Goal: Use online tool/utility: Utilize a website feature to perform a specific function

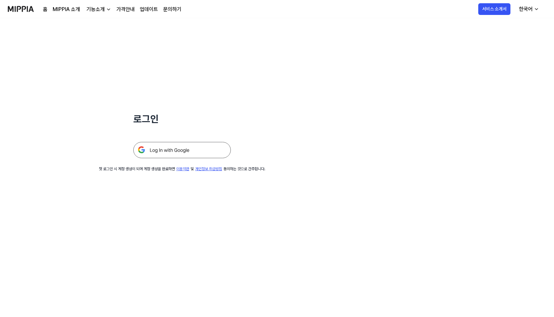
click at [187, 148] on img at bounding box center [182, 150] width 98 height 16
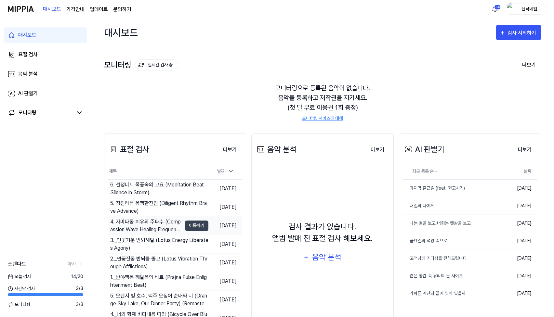
click at [142, 220] on div "4. 자비파동 치유의 주파수 (Compassion Wave Healing Frequency)" at bounding box center [146, 226] width 72 height 16
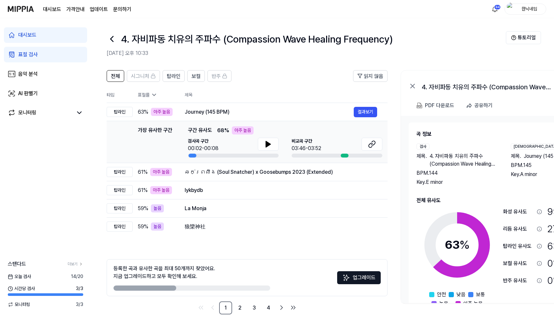
click at [114, 39] on icon at bounding box center [112, 39] width 10 height 10
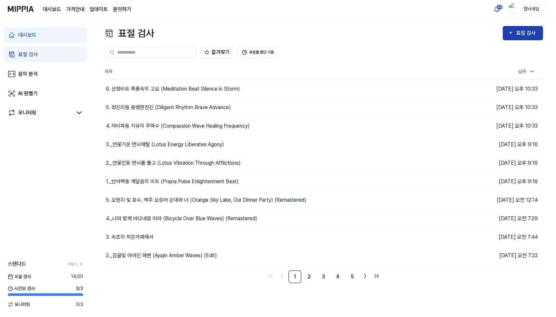
click at [523, 33] on div "표절 검사" at bounding box center [528, 33] width 22 height 8
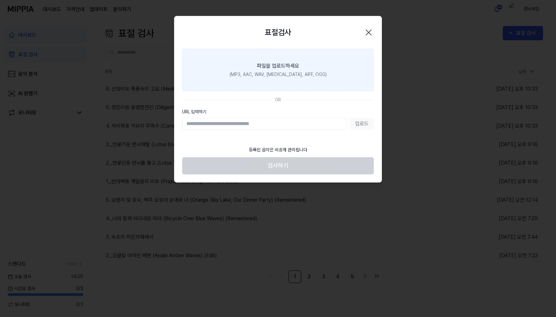
click at [290, 61] on label "파일을 업로드하세요 (MP3, AAC, WAV, FLAC, AIFF, OGG)" at bounding box center [278, 70] width 192 height 43
click at [0, 0] on input "파일을 업로드하세요 (MP3, AAC, WAV, FLAC, AIFF, OGG)" at bounding box center [0, 0] width 0 height 0
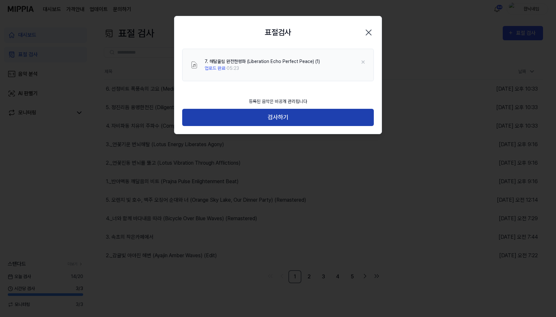
click at [274, 115] on button "검사하기" at bounding box center [278, 117] width 192 height 17
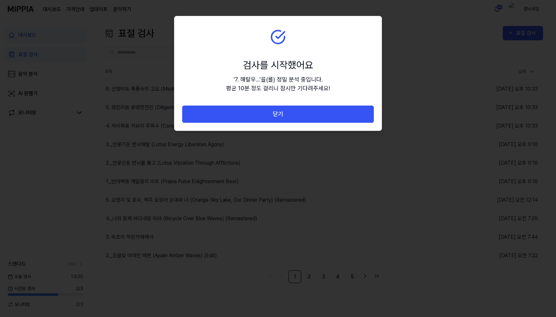
click at [274, 115] on button "닫기" at bounding box center [278, 114] width 192 height 17
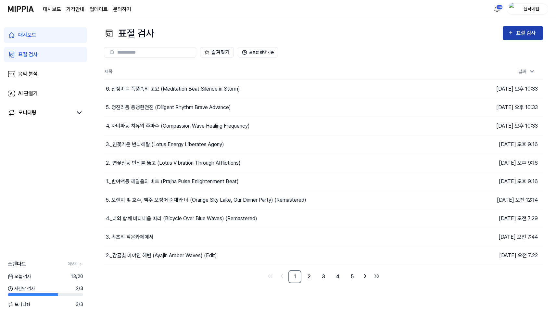
click at [514, 34] on icon "button" at bounding box center [511, 33] width 6 height 8
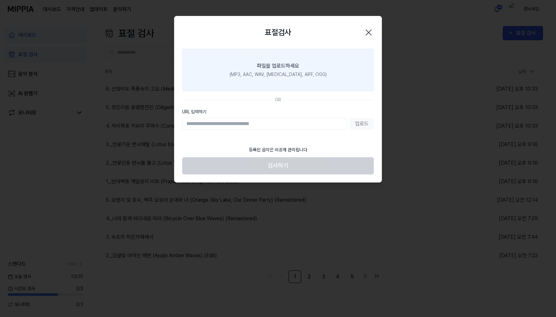
click at [319, 67] on label "파일을 업로드하세요 (MP3, AAC, WAV, FLAC, AIFF, OGG)" at bounding box center [278, 70] width 192 height 43
click at [0, 0] on input "파일을 업로드하세요 (MP3, AAC, WAV, FLAC, AIFF, OGG)" at bounding box center [0, 0] width 0 height 0
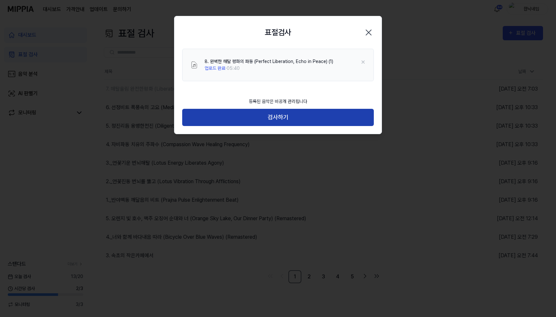
click at [277, 123] on button "검사하기" at bounding box center [278, 117] width 192 height 17
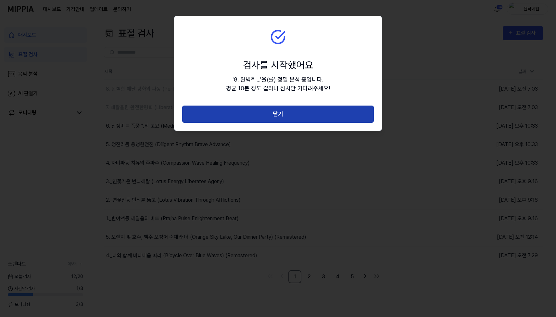
click at [275, 120] on button "닫기" at bounding box center [278, 114] width 192 height 17
